Goal: Task Accomplishment & Management: Use online tool/utility

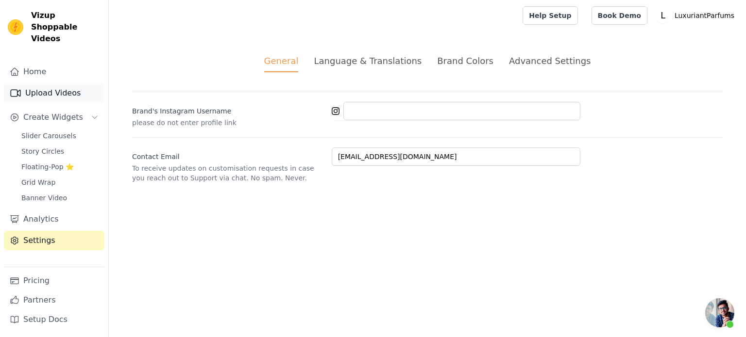
click at [41, 84] on link "Upload Videos" at bounding box center [54, 92] width 100 height 19
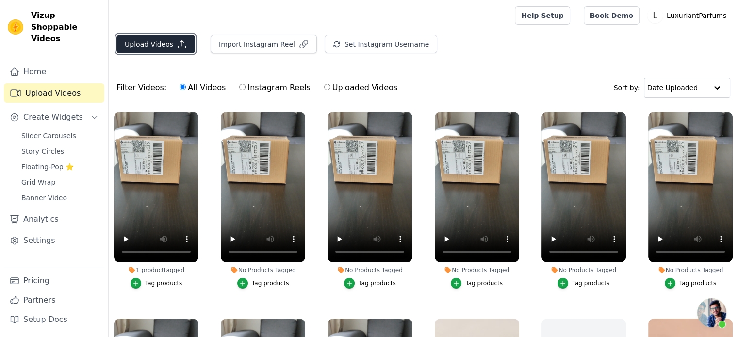
click at [150, 46] on button "Upload Videos" at bounding box center [155, 44] width 79 height 18
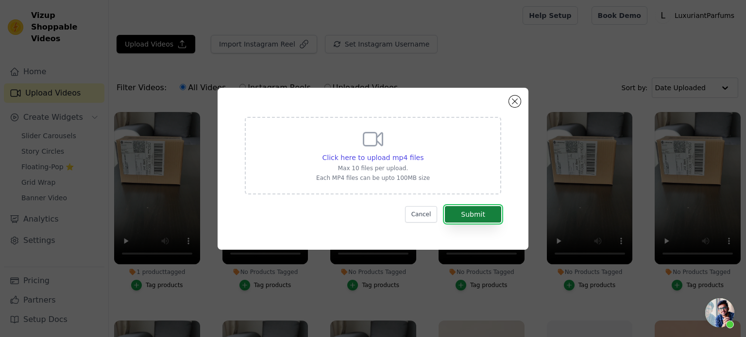
click at [469, 215] on button "Submit" at bounding box center [473, 214] width 56 height 17
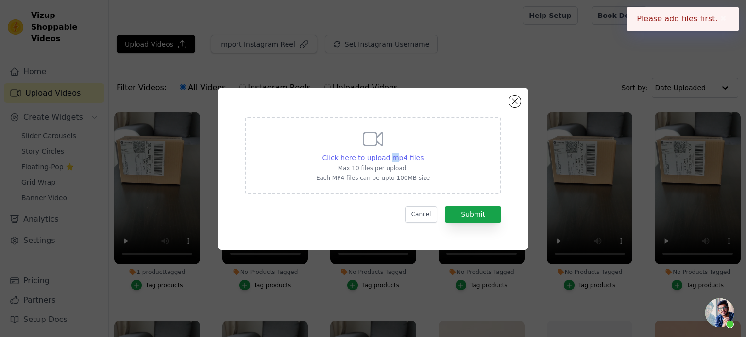
click at [393, 158] on span "Click here to upload mp4 files" at bounding box center [372, 158] width 101 height 8
click at [378, 157] on span "Click here to upload mp4 files" at bounding box center [372, 158] width 101 height 8
click at [423, 153] on input "Click here to upload mp4 files Max 10 files per upload. Each MP4 files can be u…" at bounding box center [423, 152] width 0 height 0
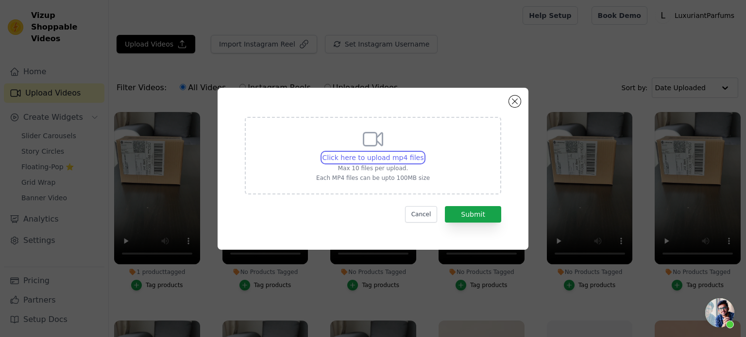
type input "C:\fakepath\Untitled-20250926-151148-3071.mp4"
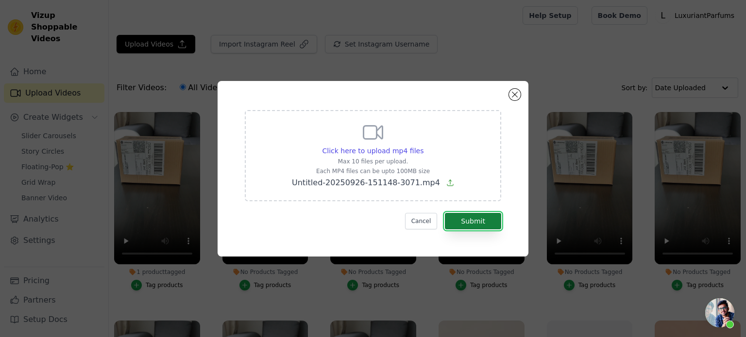
click at [473, 224] on button "Submit" at bounding box center [473, 221] width 56 height 17
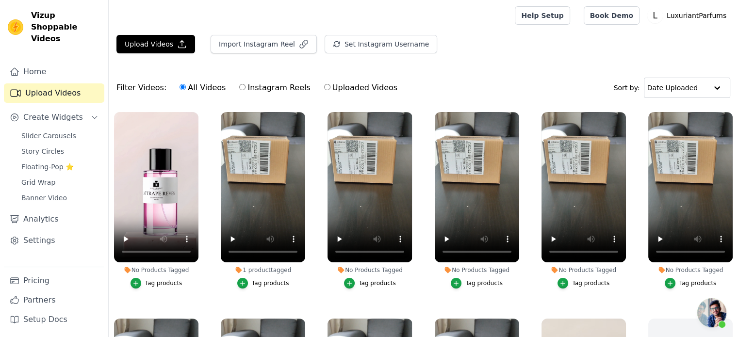
click at [159, 281] on div "Tag products" at bounding box center [163, 284] width 37 height 8
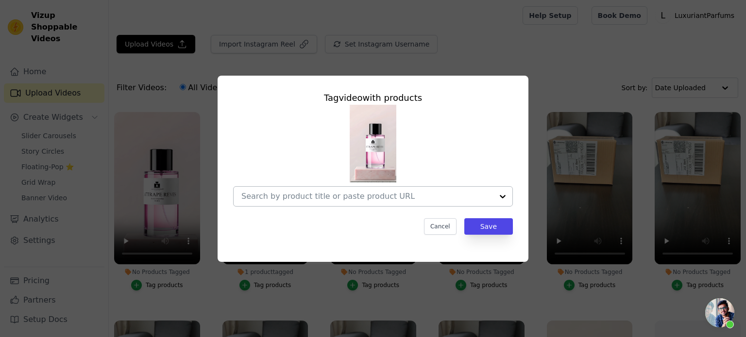
click at [360, 195] on input "No Products Tagged Tag video with products Cancel Save Tag products" at bounding box center [366, 196] width 251 height 9
click at [487, 99] on div "Tag video with products" at bounding box center [373, 98] width 280 height 14
click at [532, 32] on div "Tag video with products Cancel Save" at bounding box center [373, 168] width 746 height 337
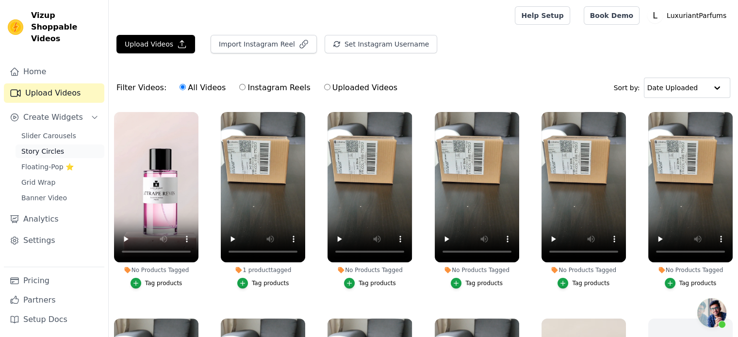
click at [47, 147] on span "Story Circles" at bounding box center [42, 152] width 43 height 10
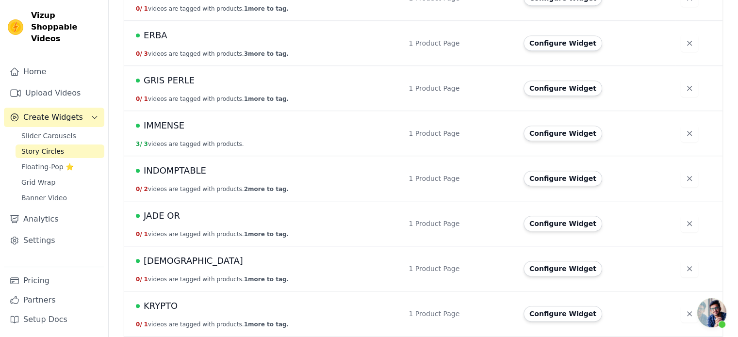
scroll to position [777, 0]
click at [167, 118] on span "IMMENSE" at bounding box center [164, 125] width 41 height 14
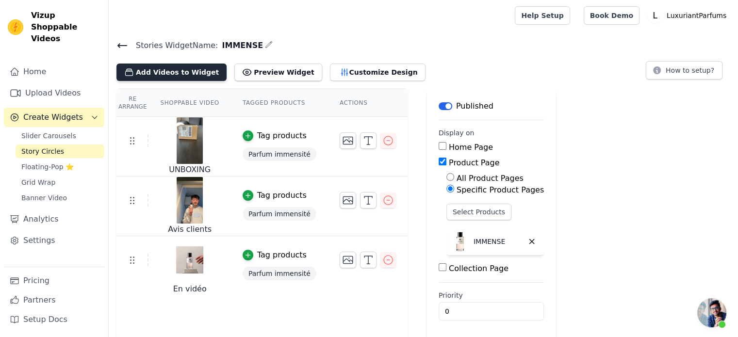
click at [190, 77] on button "Add Videos to Widget" at bounding box center [171, 72] width 110 height 17
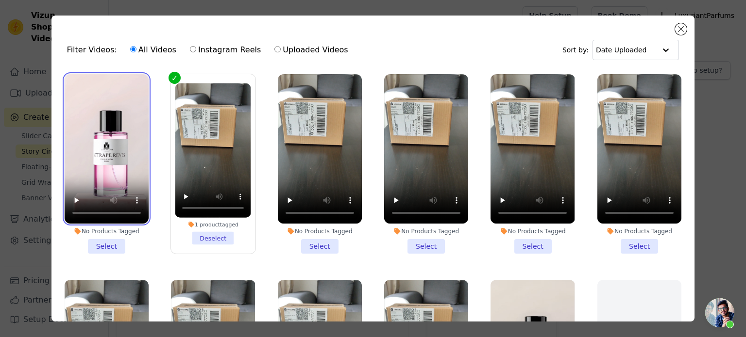
click at [115, 172] on video at bounding box center [107, 148] width 84 height 149
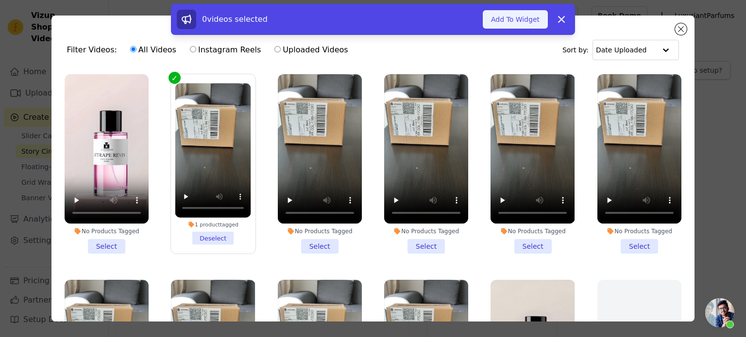
click at [525, 18] on button "Add To Widget" at bounding box center [514, 19] width 65 height 18
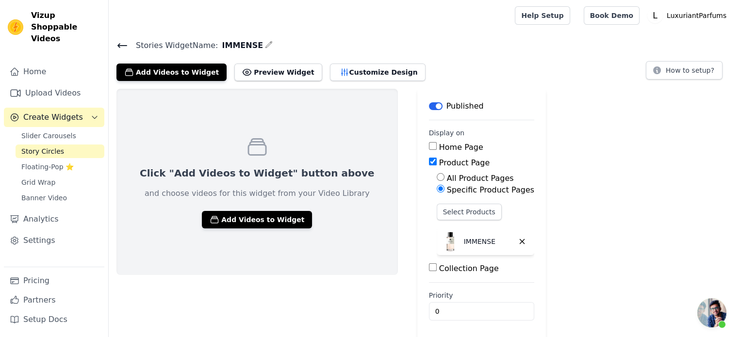
click at [33, 147] on span "Story Circles" at bounding box center [42, 152] width 43 height 10
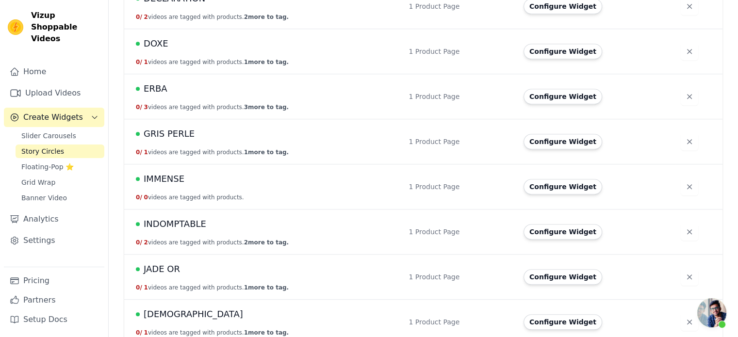
scroll to position [728, 0]
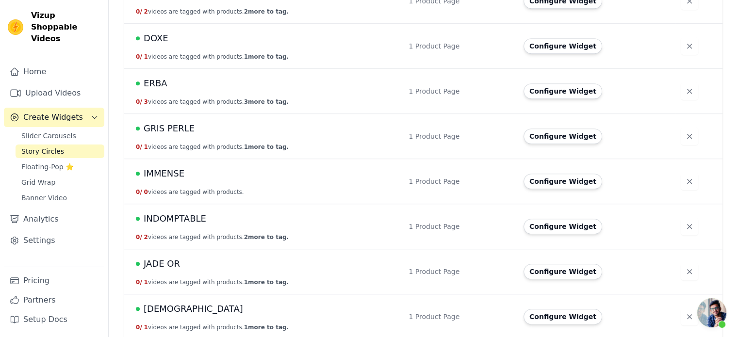
click at [149, 167] on span "IMMENSE" at bounding box center [164, 174] width 41 height 14
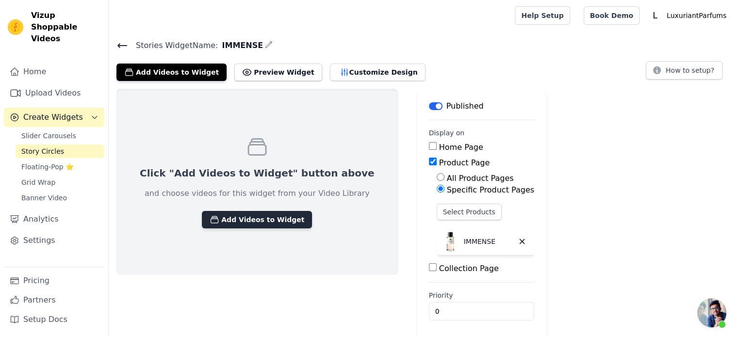
click at [260, 215] on button "Add Videos to Widget" at bounding box center [257, 219] width 110 height 17
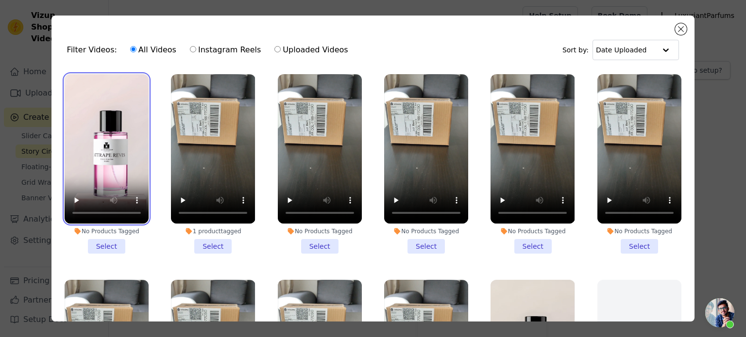
click at [109, 164] on video at bounding box center [107, 148] width 84 height 149
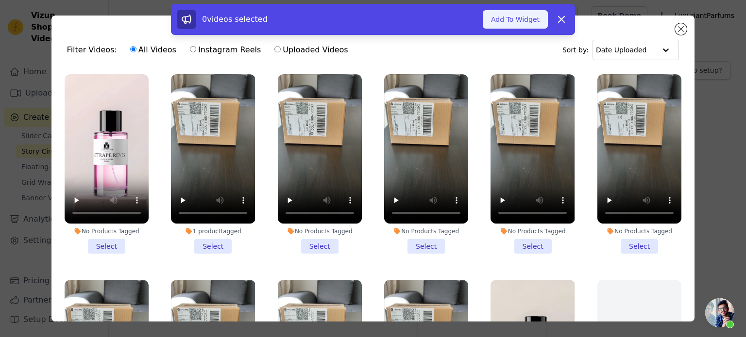
click at [509, 13] on button "Add To Widget" at bounding box center [514, 19] width 65 height 18
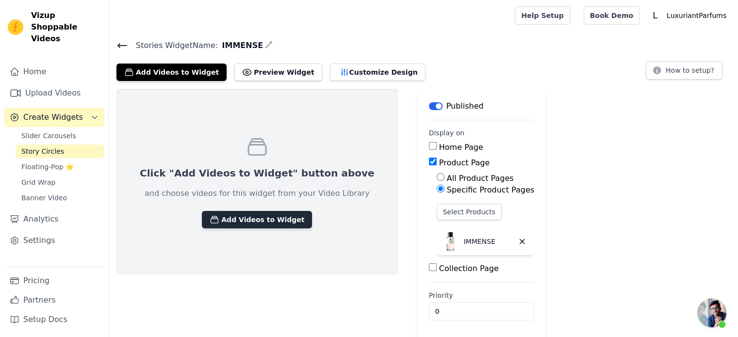
click at [239, 220] on button "Add Videos to Widget" at bounding box center [257, 219] width 110 height 17
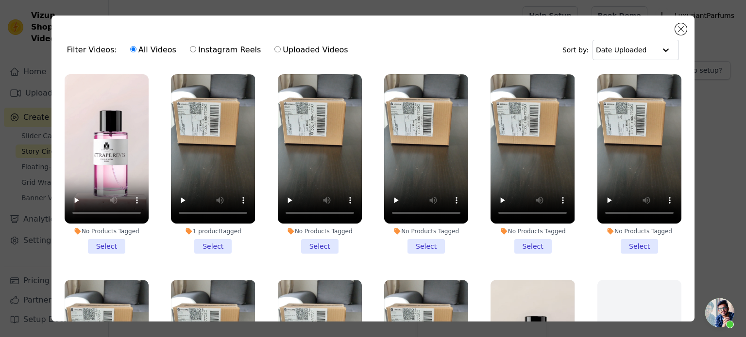
click at [109, 242] on li "No Products Tagged Select" at bounding box center [107, 164] width 84 height 180
click at [0, 0] on input "No Products Tagged Select" at bounding box center [0, 0] width 0 height 0
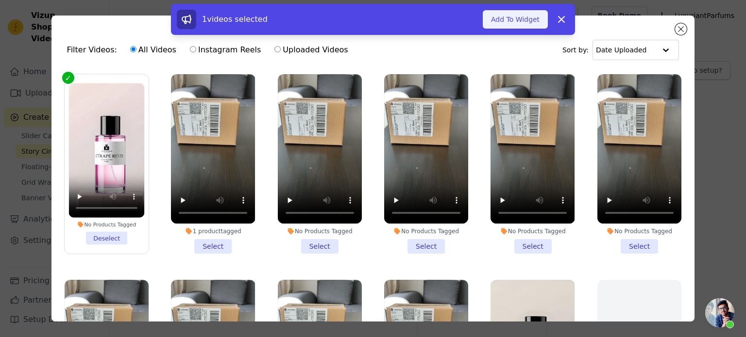
click at [518, 24] on button "Add To Widget" at bounding box center [514, 19] width 65 height 18
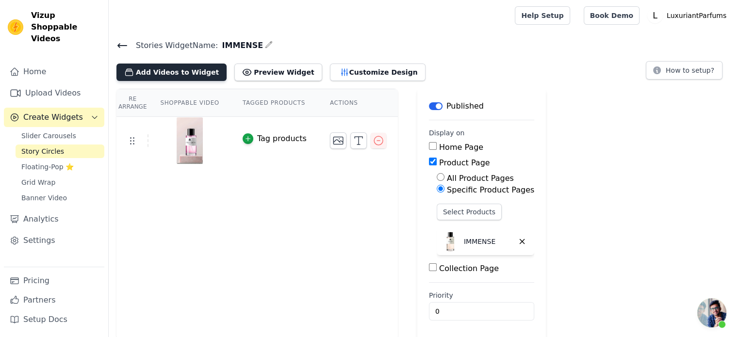
click at [182, 65] on button "Add Videos to Widget" at bounding box center [171, 72] width 110 height 17
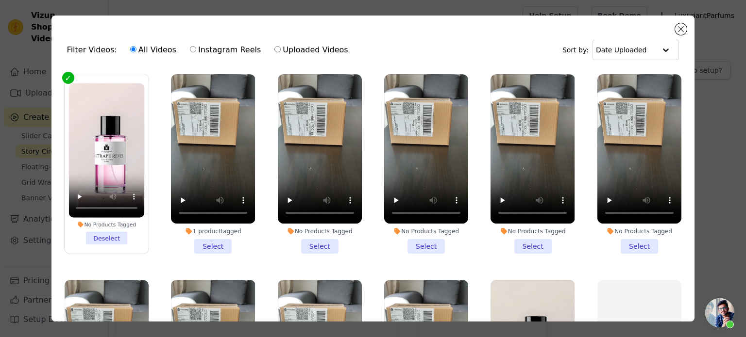
click at [216, 242] on li "1 product tagged Select" at bounding box center [213, 164] width 84 height 180
click at [0, 0] on input "1 product tagged Select" at bounding box center [0, 0] width 0 height 0
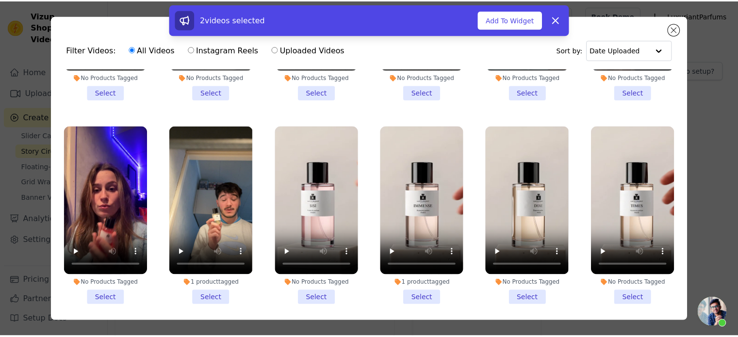
scroll to position [1602, 0]
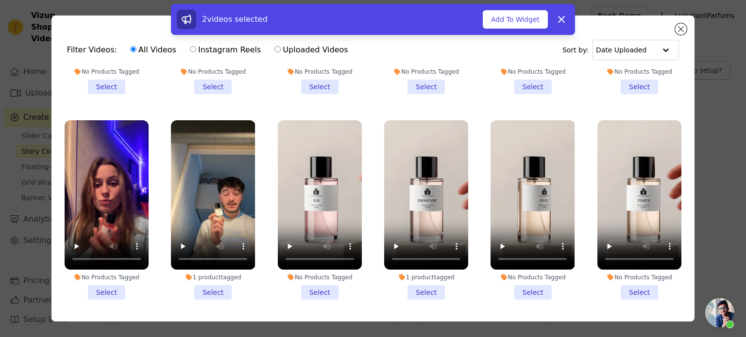
click at [215, 256] on li "1 product tagged Select" at bounding box center [213, 210] width 84 height 180
click at [0, 0] on input "1 product tagged Select" at bounding box center [0, 0] width 0 height 0
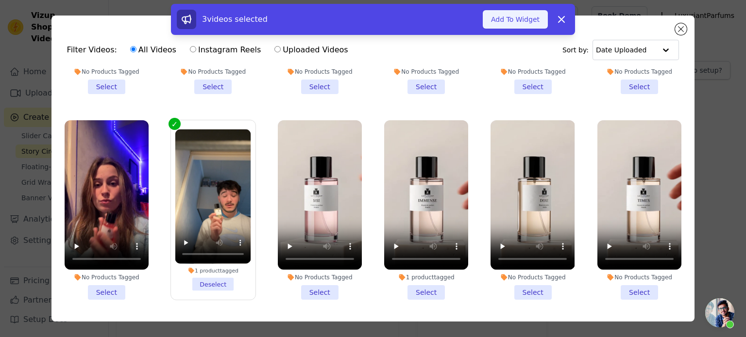
click at [520, 24] on button "Add To Widget" at bounding box center [514, 19] width 65 height 18
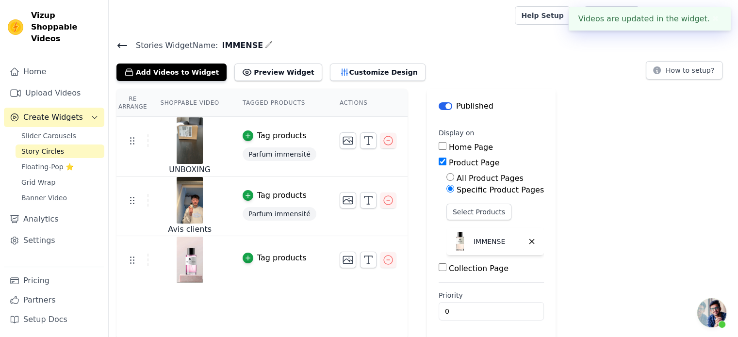
scroll to position [1, 0]
